Goal: Transaction & Acquisition: Purchase product/service

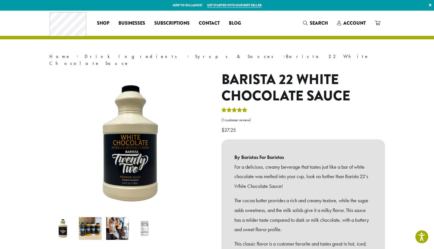
click at [104, 23] on span "Shop" at bounding box center [103, 23] width 12 height 7
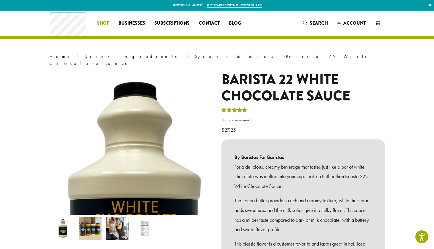
click at [101, 23] on span "Shop" at bounding box center [103, 23] width 12 height 7
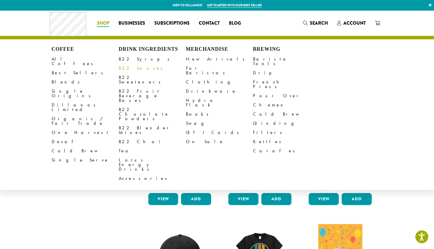
click at [134, 70] on link "B22 Sauces" at bounding box center [152, 68] width 67 height 9
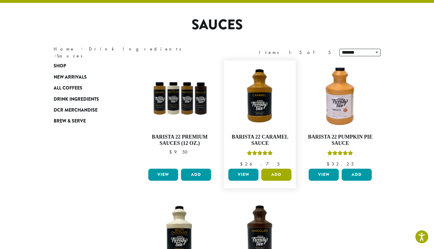
click at [276, 170] on button "Add" at bounding box center [276, 175] width 30 height 12
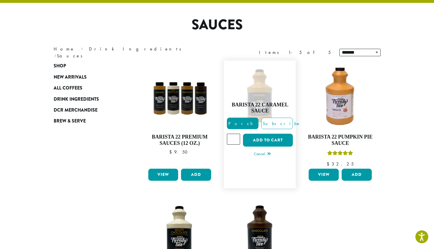
type input "*"
click at [236, 137] on input "*" at bounding box center [233, 139] width 13 height 11
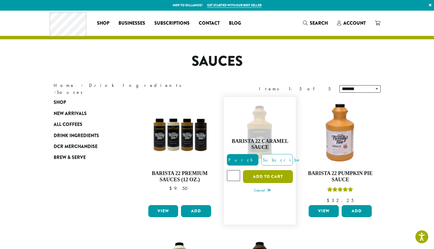
click at [275, 179] on button "Add to cart" at bounding box center [268, 176] width 50 height 13
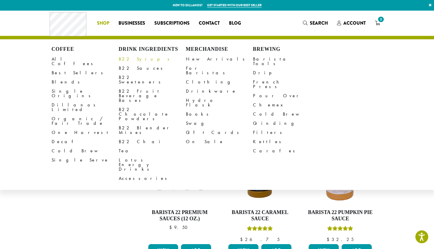
click at [132, 60] on link "B22 Syrups" at bounding box center [152, 58] width 67 height 9
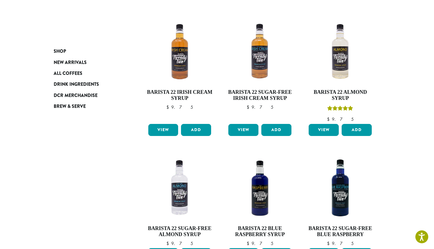
scroll to position [498, 0]
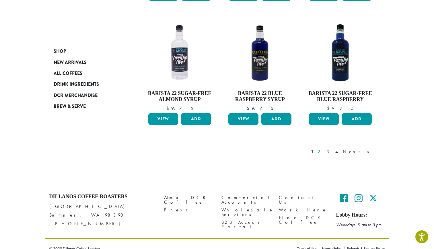
click at [323, 148] on link "2" at bounding box center [319, 151] width 7 height 7
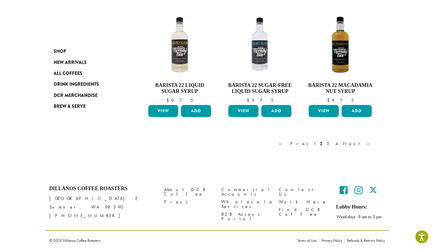
scroll to position [486, 0]
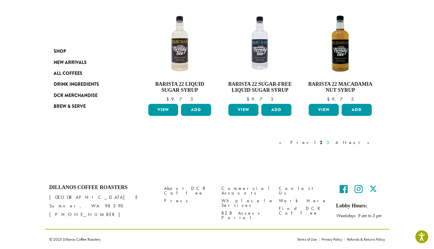
click at [332, 143] on link "3" at bounding box center [328, 142] width 7 height 7
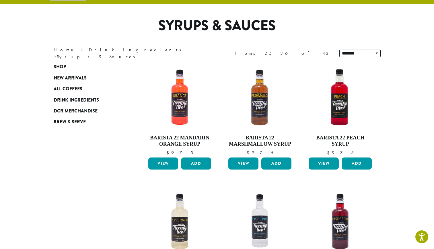
scroll to position [35, 0]
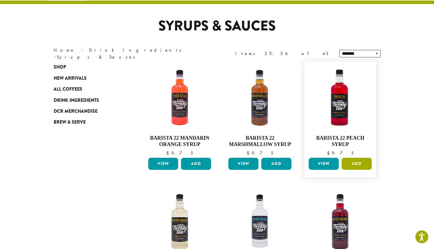
click at [362, 165] on button "Add" at bounding box center [356, 164] width 30 height 12
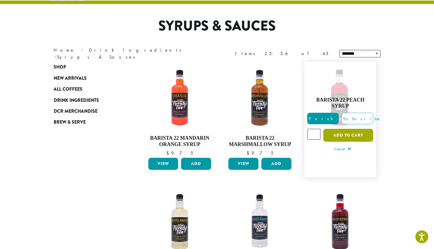
click at [344, 134] on button "Add to cart" at bounding box center [348, 135] width 50 height 13
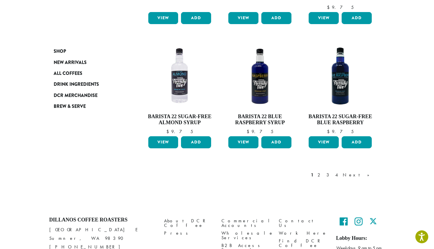
scroll to position [485, 0]
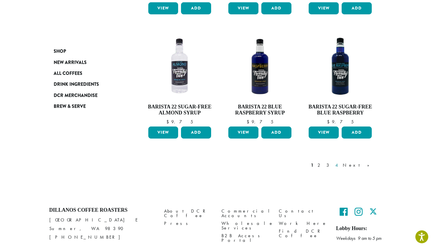
click at [340, 162] on link "4" at bounding box center [337, 165] width 6 height 7
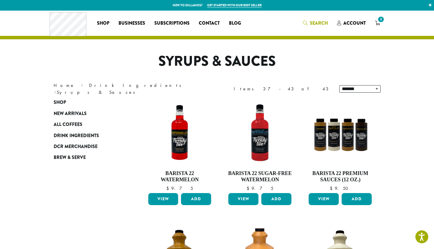
click at [319, 22] on span "Search" at bounding box center [319, 23] width 18 height 7
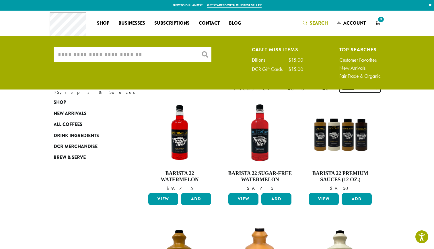
click at [130, 54] on input "What are you searching for?" at bounding box center [133, 54] width 158 height 14
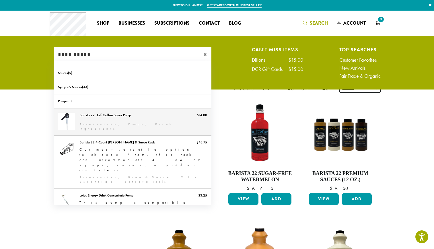
type input "**********"
click at [123, 123] on link "Barista 22 Half Gallon Sauce Pump" at bounding box center [133, 121] width 158 height 27
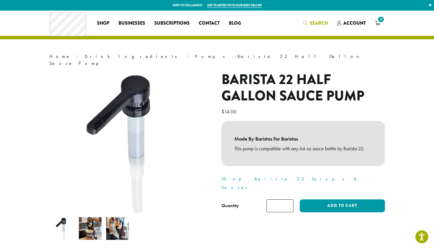
click at [311, 22] on span "Search" at bounding box center [319, 23] width 18 height 7
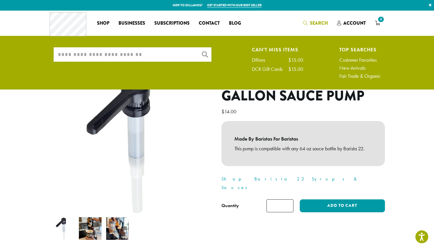
click at [149, 56] on input "What are you searching for?" at bounding box center [133, 54] width 158 height 14
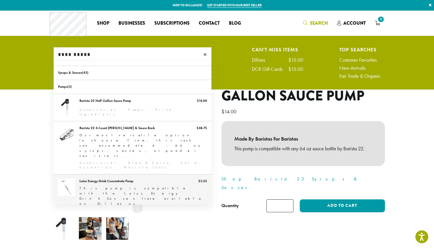
scroll to position [11, 0]
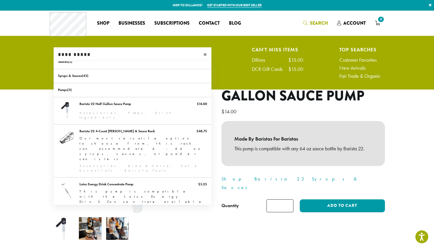
type input "**********"
click at [231, 226] on div "Barista 22 Half Gallon Sauce Pump $ 14.00 Made By Baristas For Baristas This pu…" at bounding box center [303, 158] width 172 height 175
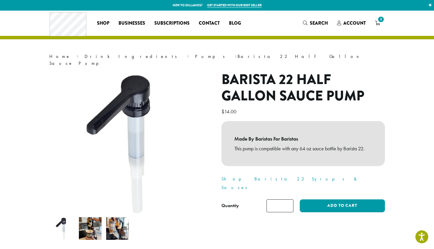
click at [95, 226] on img at bounding box center [90, 228] width 23 height 23
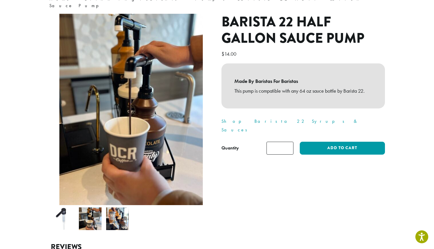
scroll to position [61, 0]
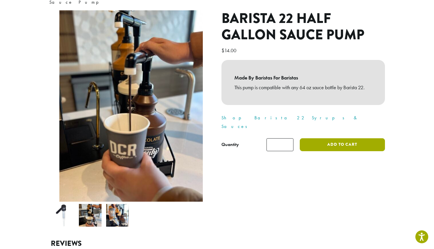
click at [347, 138] on button "Add to cart" at bounding box center [342, 144] width 85 height 13
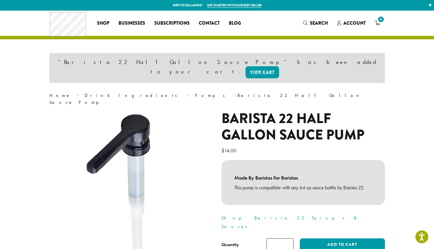
click at [379, 24] on icon "4" at bounding box center [377, 23] width 5 height 5
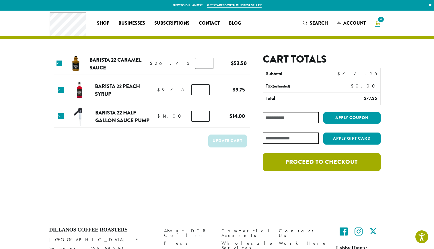
click at [321, 159] on link "Proceed to checkout" at bounding box center [322, 162] width 118 height 18
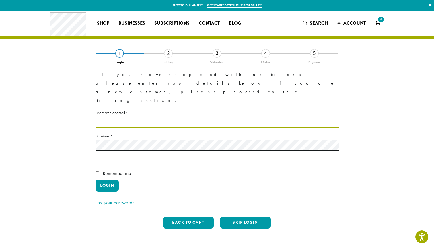
type input "**********"
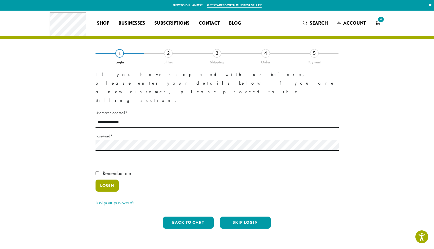
click at [105, 179] on button "Login" at bounding box center [106, 185] width 23 height 12
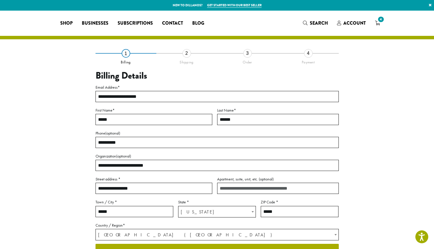
select select "**"
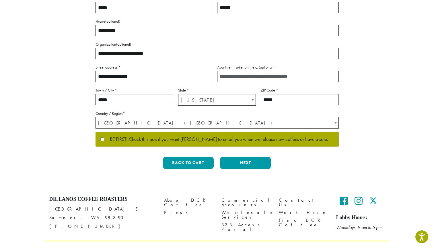
scroll to position [123, 0]
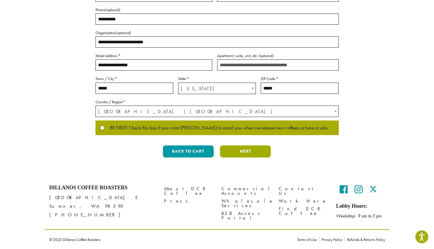
click at [244, 153] on button "Next" at bounding box center [245, 151] width 51 height 12
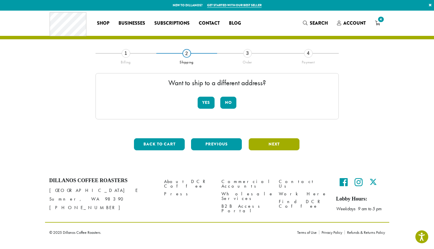
scroll to position [0, 0]
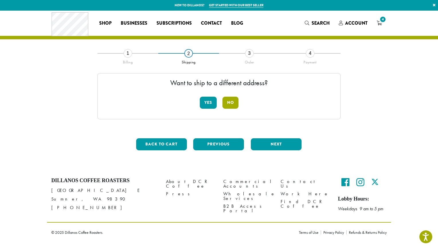
click at [234, 101] on button "No" at bounding box center [230, 103] width 16 height 12
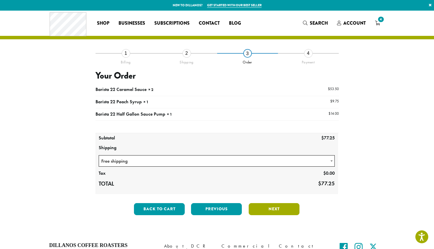
click at [283, 211] on button "Next" at bounding box center [274, 209] width 51 height 12
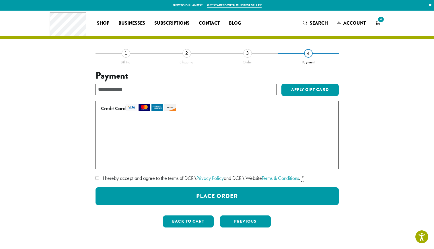
click at [101, 162] on label "Use a new card" at bounding box center [216, 160] width 230 height 9
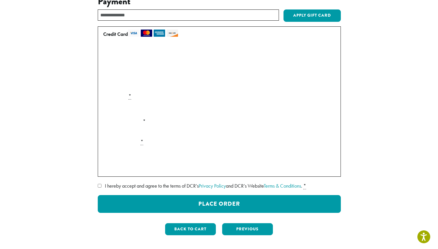
scroll to position [75, 0]
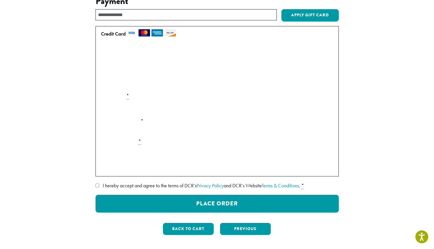
click at [77, 197] on div "**********" at bounding box center [217, 108] width 327 height 261
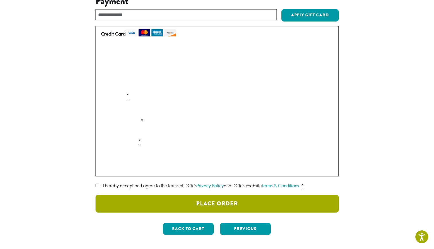
click at [199, 200] on button "Place Order" at bounding box center [216, 204] width 243 height 18
